Goal: Use online tool/utility: Utilize a website feature to perform a specific function

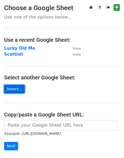
click at [13, 89] on link "Select..." at bounding box center [14, 89] width 21 height 8
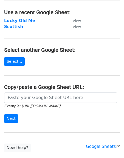
scroll to position [31, 0]
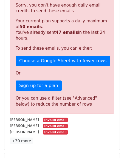
scroll to position [154, 0]
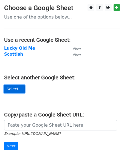
click at [11, 88] on link "Select..." at bounding box center [14, 89] width 21 height 8
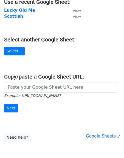
scroll to position [38, 0]
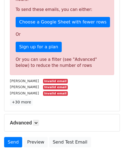
scroll to position [187, 0]
